Goal: Transaction & Acquisition: Purchase product/service

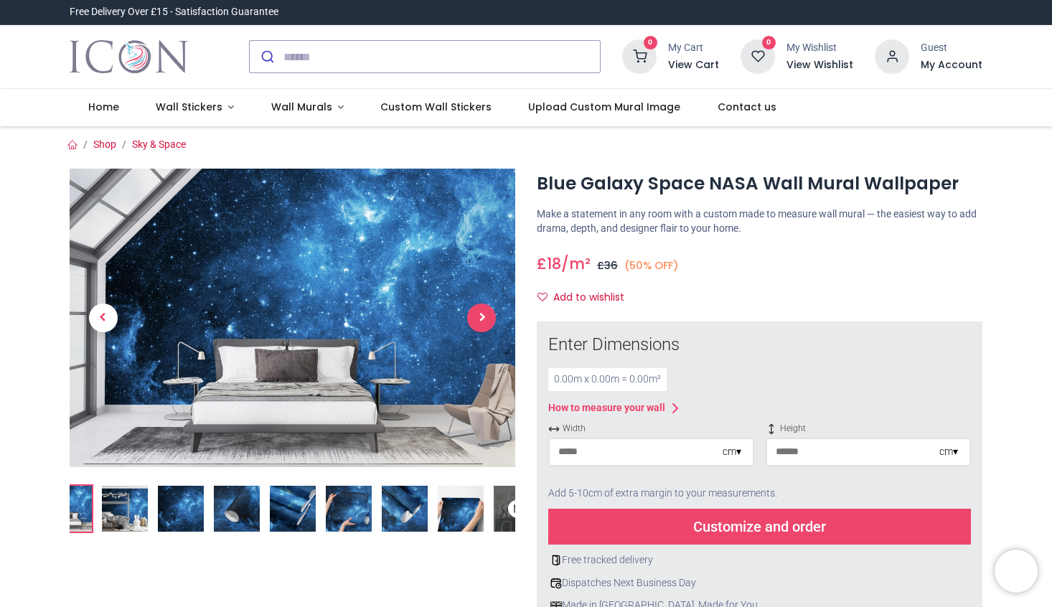
click at [475, 316] on span "Next" at bounding box center [481, 317] width 29 height 29
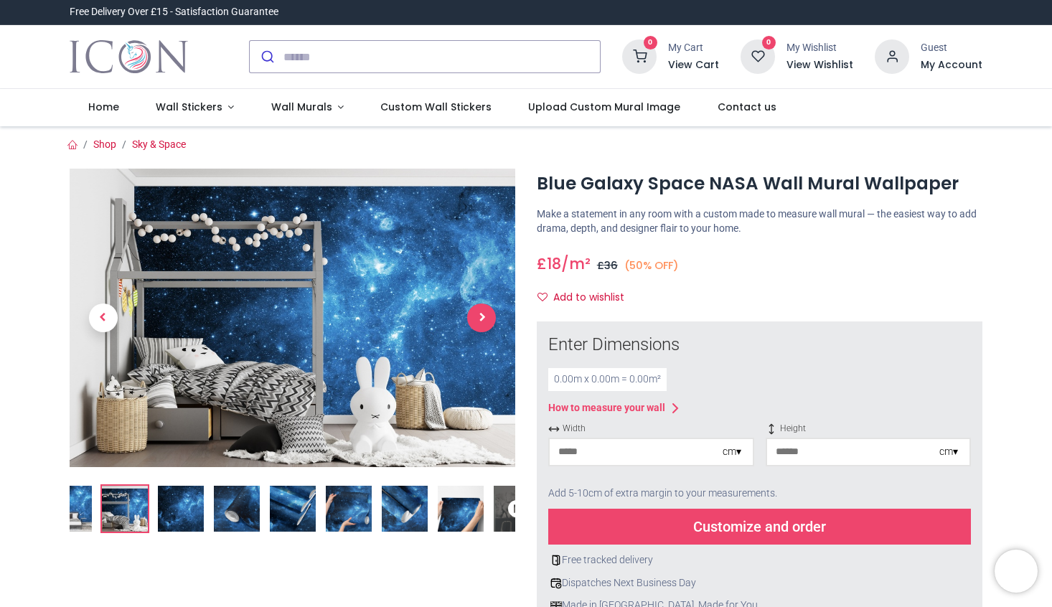
click at [486, 316] on span "Next" at bounding box center [481, 317] width 29 height 29
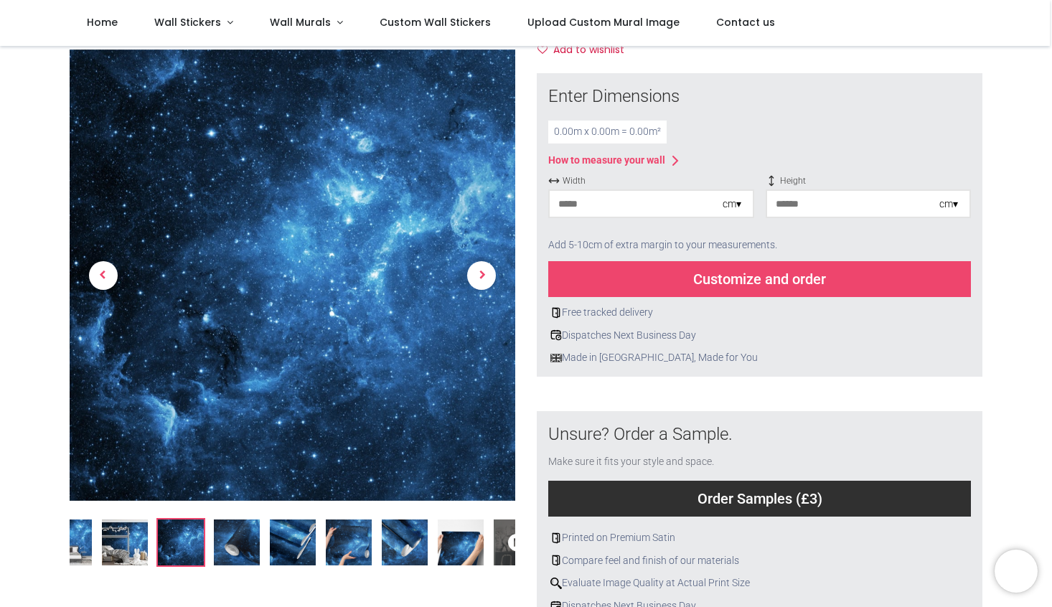
scroll to position [143, 0]
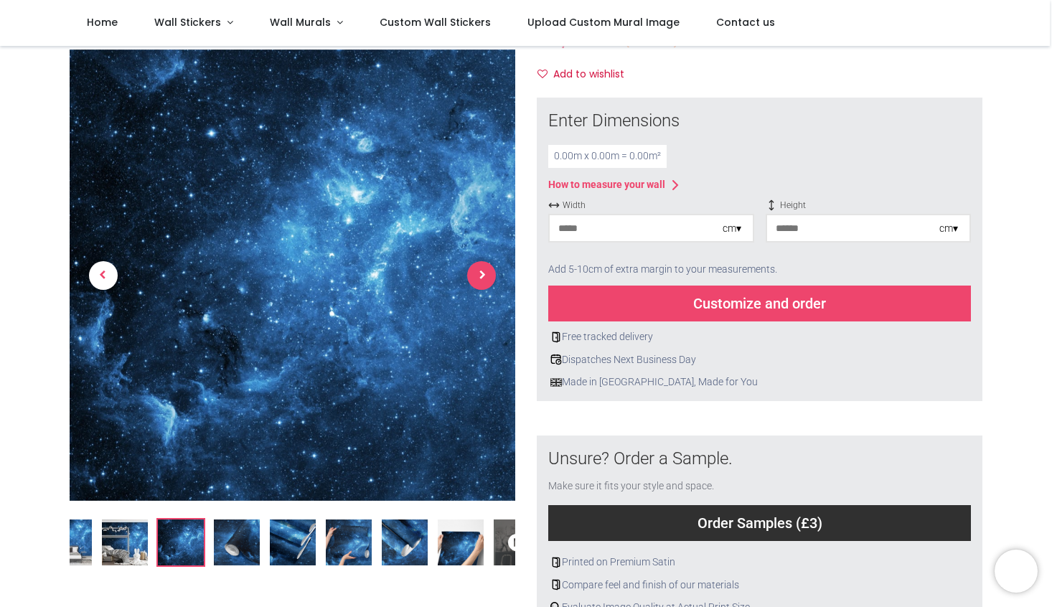
click at [483, 282] on span "Next" at bounding box center [481, 275] width 29 height 29
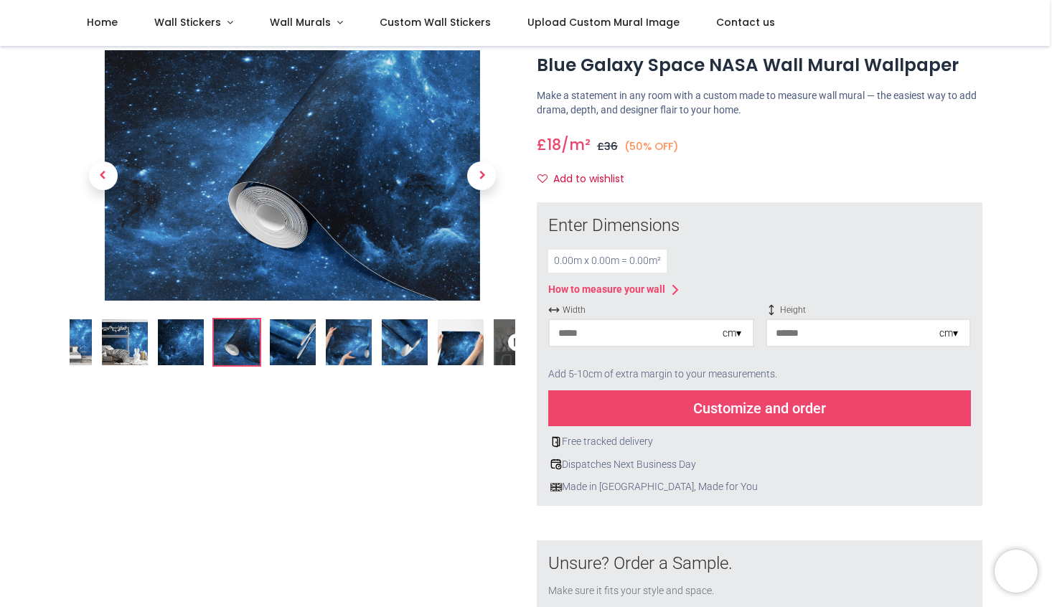
scroll to position [0, 0]
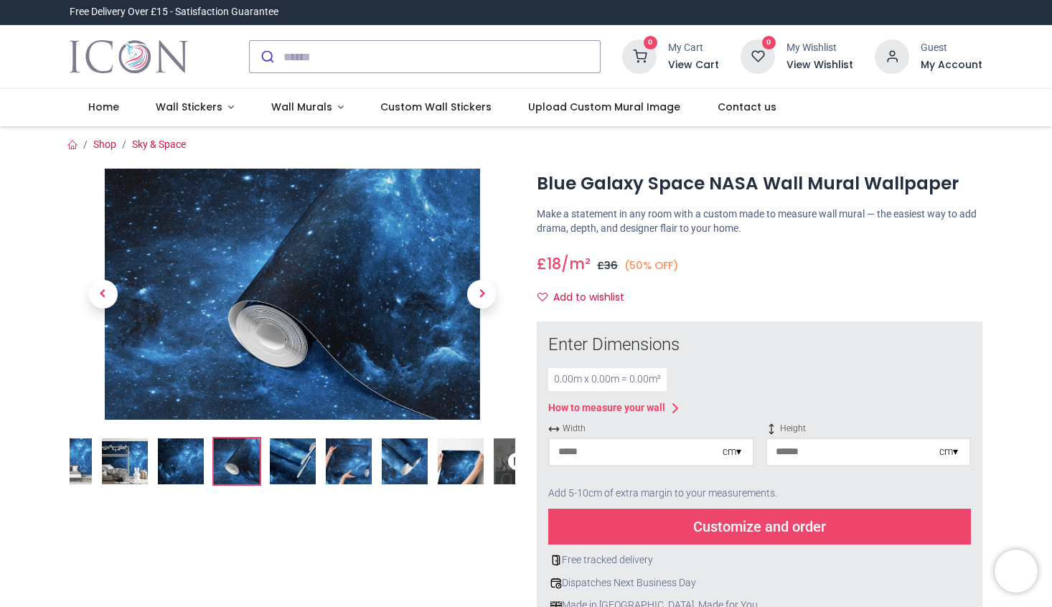
drag, startPoint x: 627, startPoint y: 448, endPoint x: 566, endPoint y: 458, distance: 61.7
click at [566, 458] on input "number" at bounding box center [635, 452] width 173 height 26
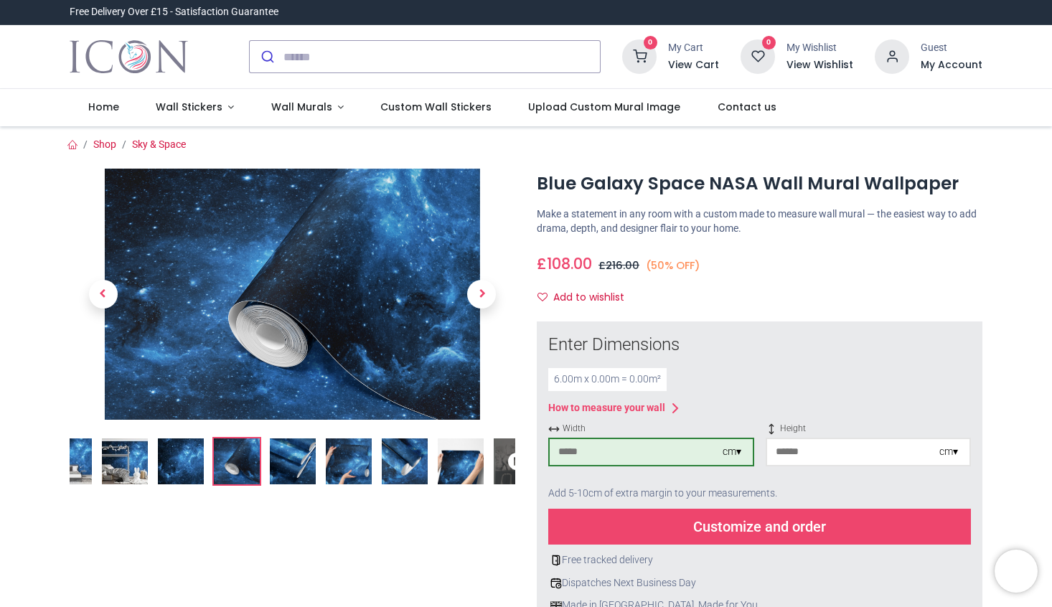
type input "***"
click at [809, 443] on input "number" at bounding box center [853, 452] width 173 height 26
click at [838, 454] on input "number" at bounding box center [853, 452] width 173 height 26
type input "***"
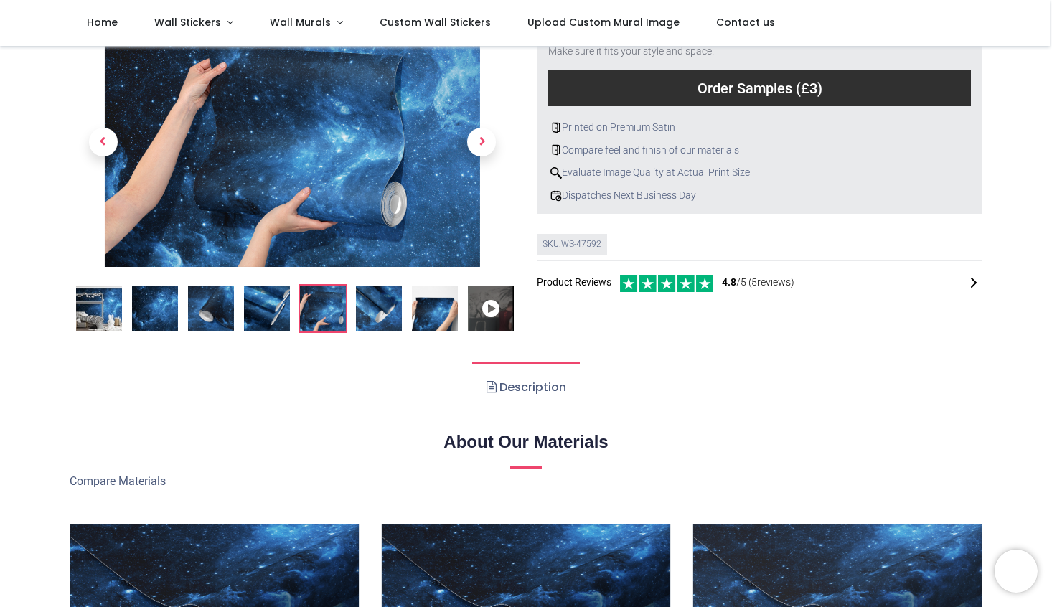
scroll to position [215, 0]
